Goal: Information Seeking & Learning: Stay updated

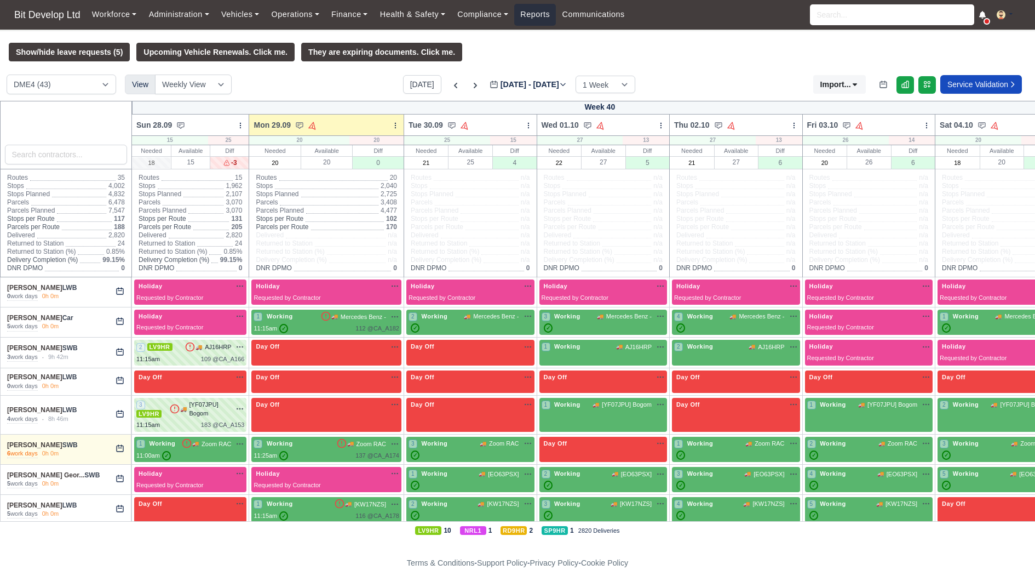
click at [546, 19] on link "Reports" at bounding box center [535, 14] width 42 height 21
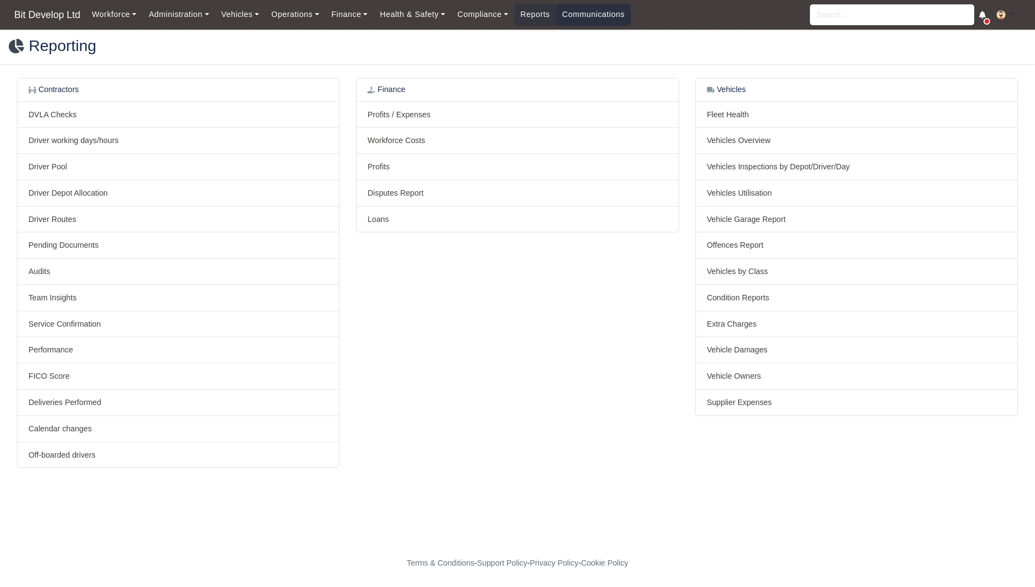
click at [601, 14] on link "Communications" at bounding box center [593, 14] width 75 height 21
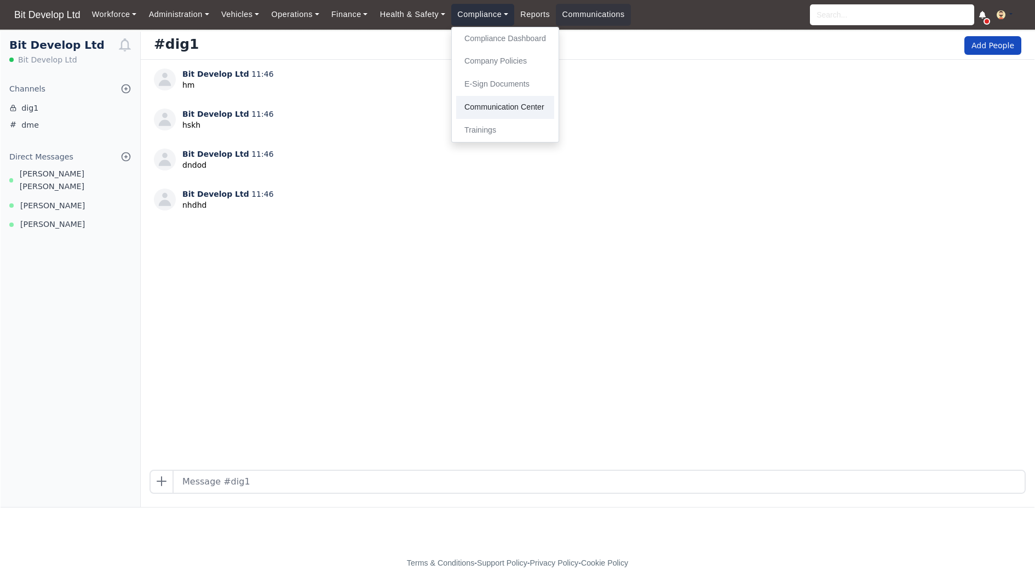
click at [492, 106] on link "Communication Center" at bounding box center [505, 107] width 98 height 23
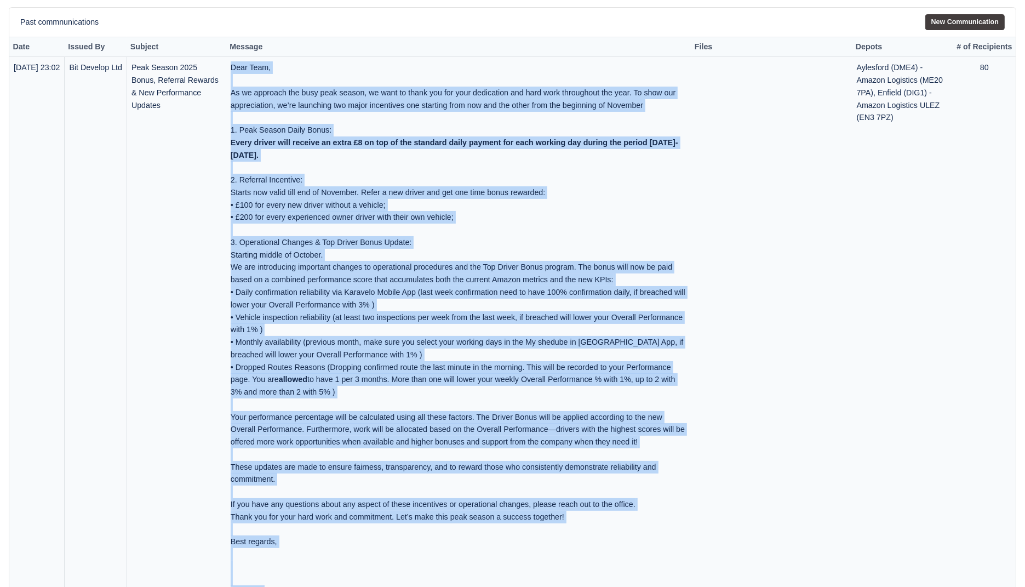
scroll to position [57, 0]
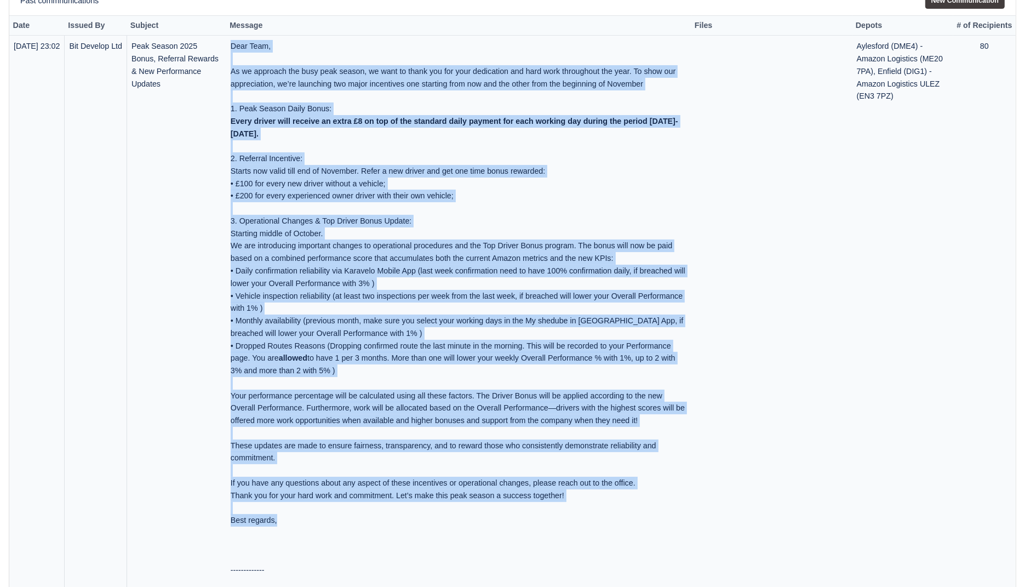
drag, startPoint x: 247, startPoint y: 104, endPoint x: 685, endPoint y: 525, distance: 607.4
copy div "Dear Team, As we approach the busy peak season, we want to thank you for your d…"
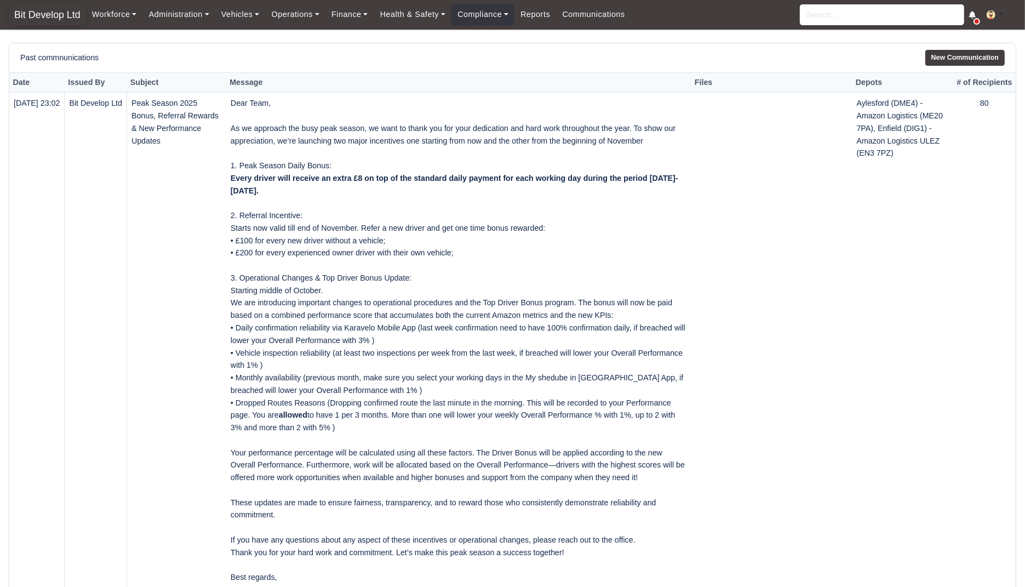
click at [61, 19] on span "Bit Develop Ltd" at bounding box center [47, 15] width 77 height 22
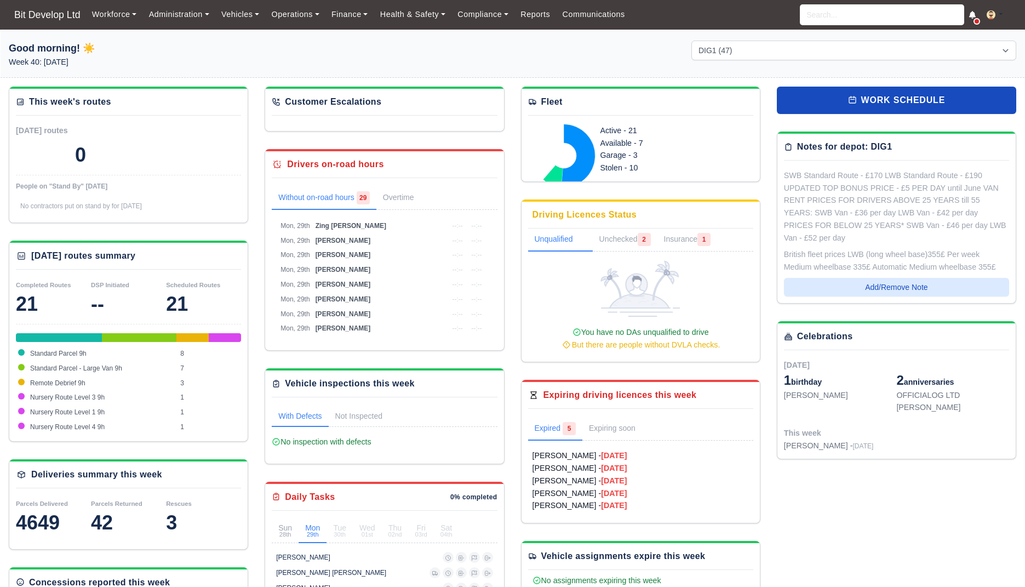
select select "2"
